Goal: Transaction & Acquisition: Download file/media

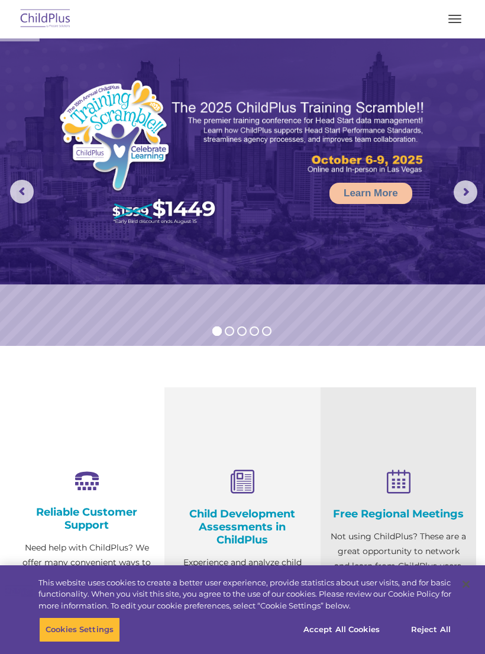
select select "MEDIUM"
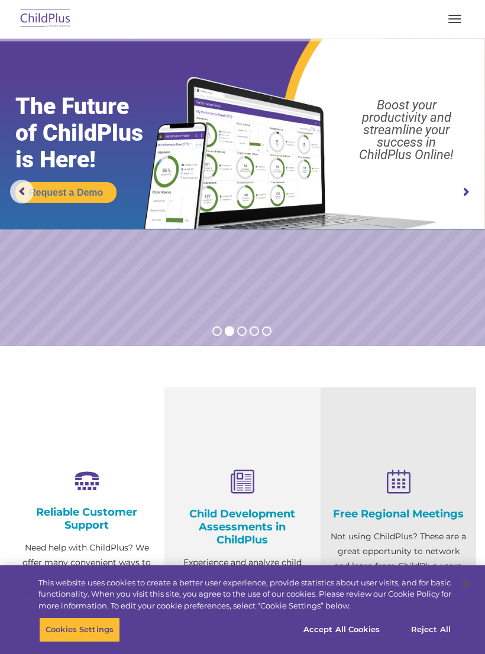
click at [457, 19] on span "button" at bounding box center [454, 18] width 13 height 1
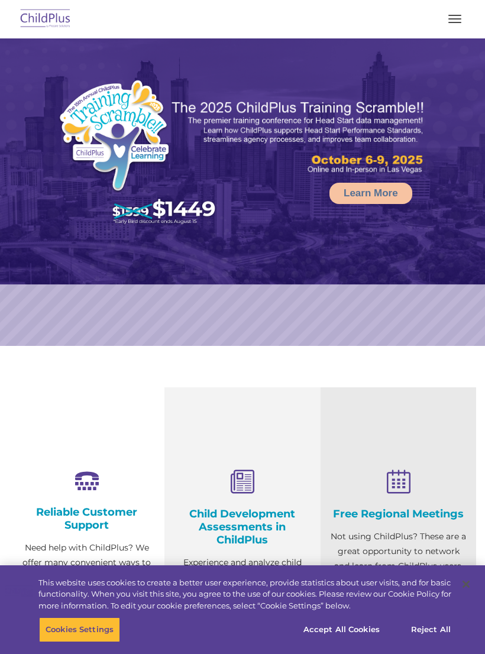
select select "MEDIUM"
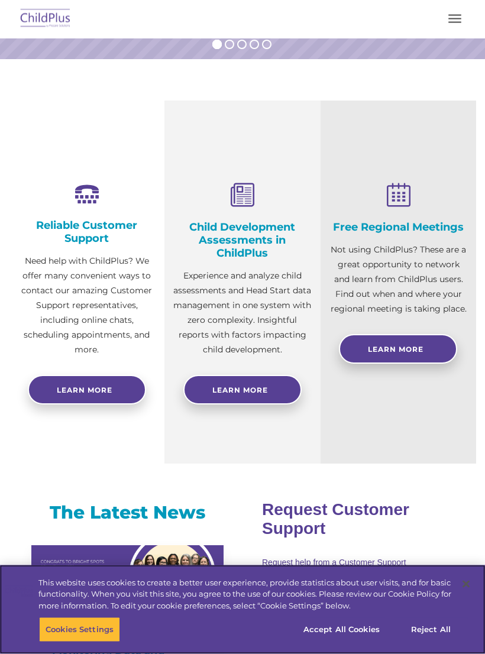
scroll to position [287, 0]
click at [340, 642] on button "Accept All Cookies" at bounding box center [341, 629] width 89 height 25
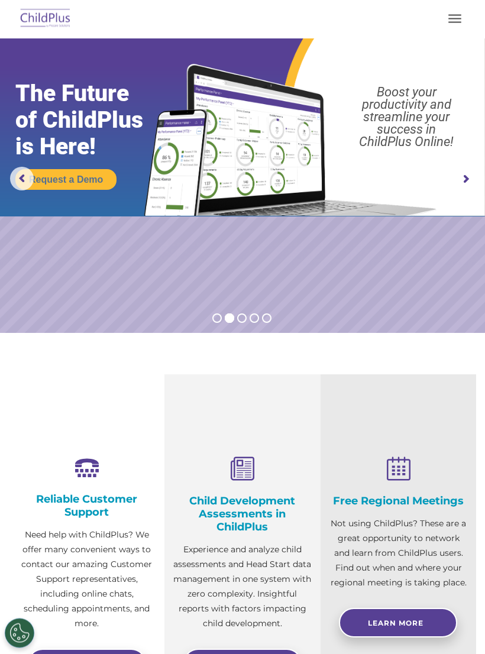
scroll to position [0, 0]
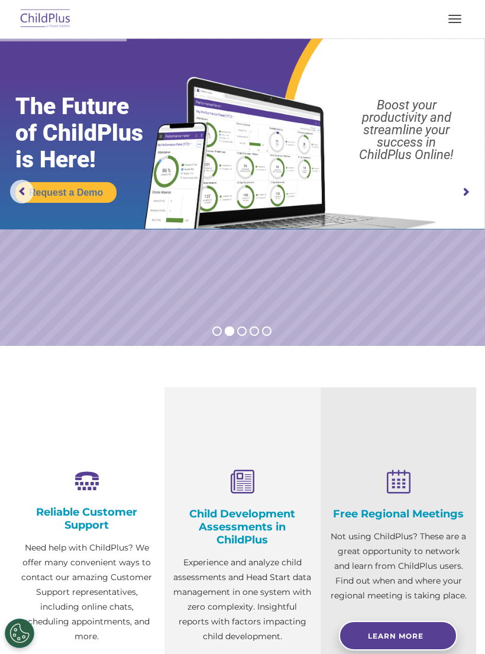
click at [55, 18] on img at bounding box center [46, 19] width 56 height 28
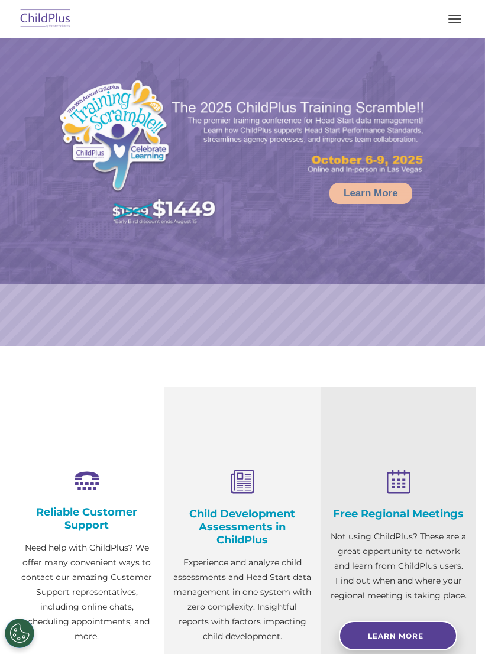
select select "MEDIUM"
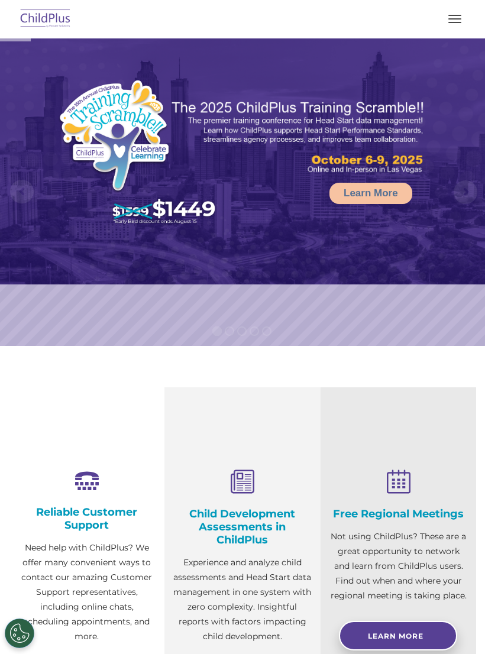
click at [454, 15] on span "button" at bounding box center [454, 15] width 13 height 1
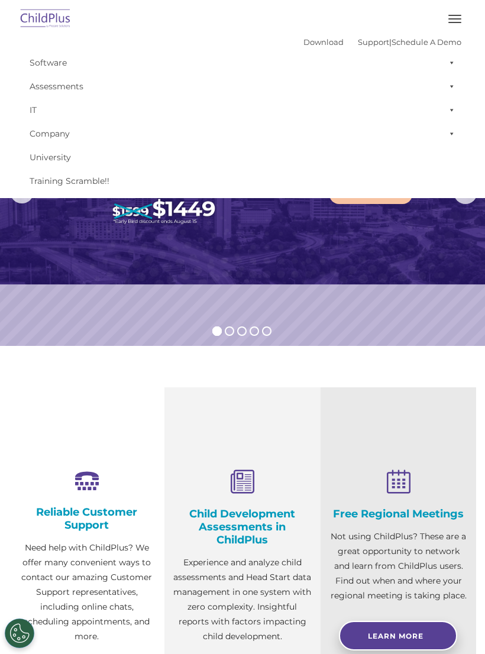
click at [309, 43] on link "Download" at bounding box center [323, 41] width 40 height 9
